Goal: Information Seeking & Learning: Learn about a topic

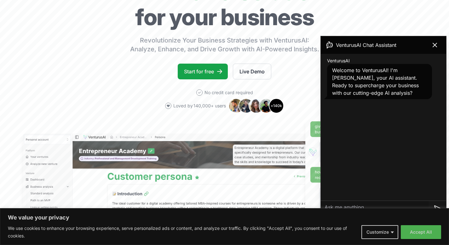
scroll to position [110, 0]
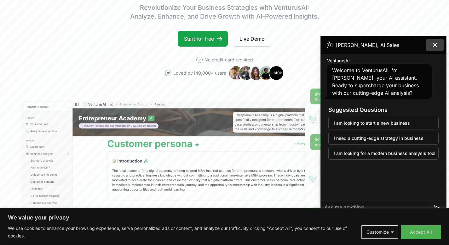
click at [435, 45] on icon at bounding box center [435, 45] width 4 height 4
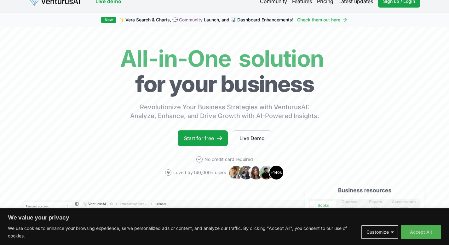
scroll to position [0, 0]
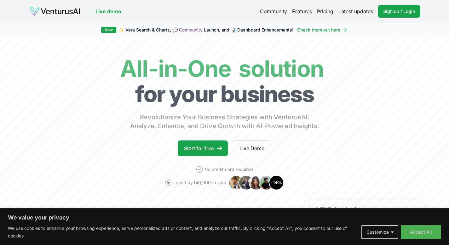
click at [328, 8] on link "Pricing" at bounding box center [325, 12] width 16 height 8
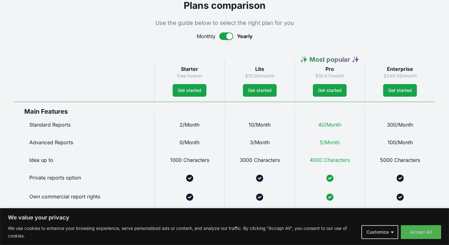
scroll to position [300, 0]
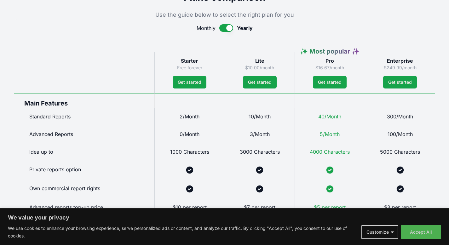
click at [222, 28] on button "button" at bounding box center [226, 28] width 14 height 8
click at [231, 28] on button "button" at bounding box center [228, 28] width 14 height 8
click at [218, 29] on div "Monthly Yearly" at bounding box center [224, 28] width 421 height 8
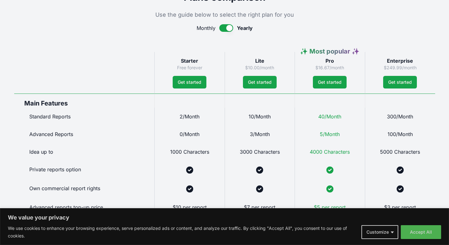
click at [223, 28] on button "button" at bounding box center [226, 28] width 14 height 8
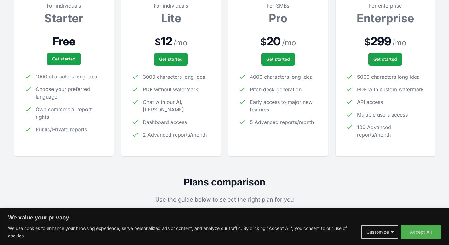
scroll to position [0, 0]
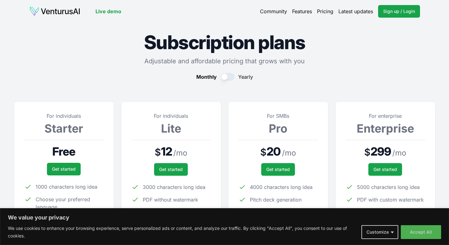
click at [111, 12] on link "Live demo" at bounding box center [108, 12] width 26 height 8
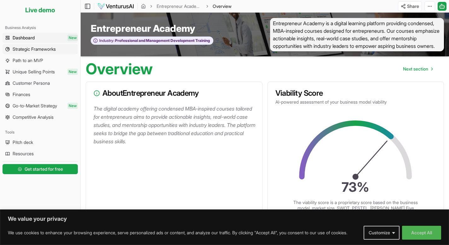
click at [24, 49] on span "Strategic Frameworks" at bounding box center [34, 49] width 43 height 6
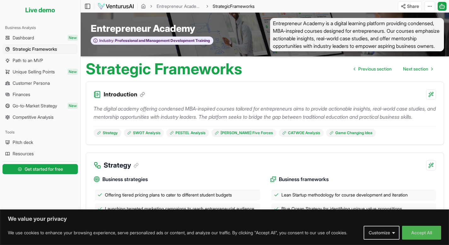
click at [117, 5] on img at bounding box center [115, 7] width 37 height 8
